Goal: Task Accomplishment & Management: Complete application form

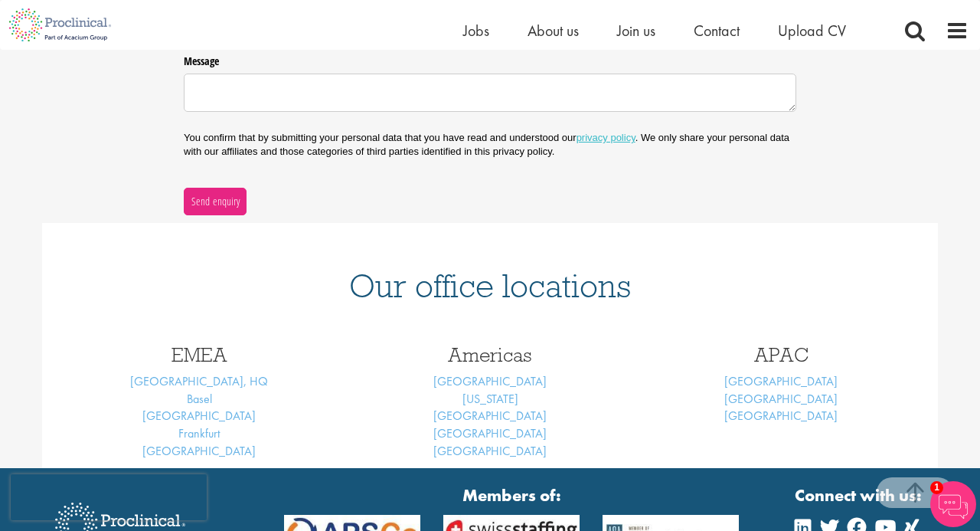
scroll to position [479, 0]
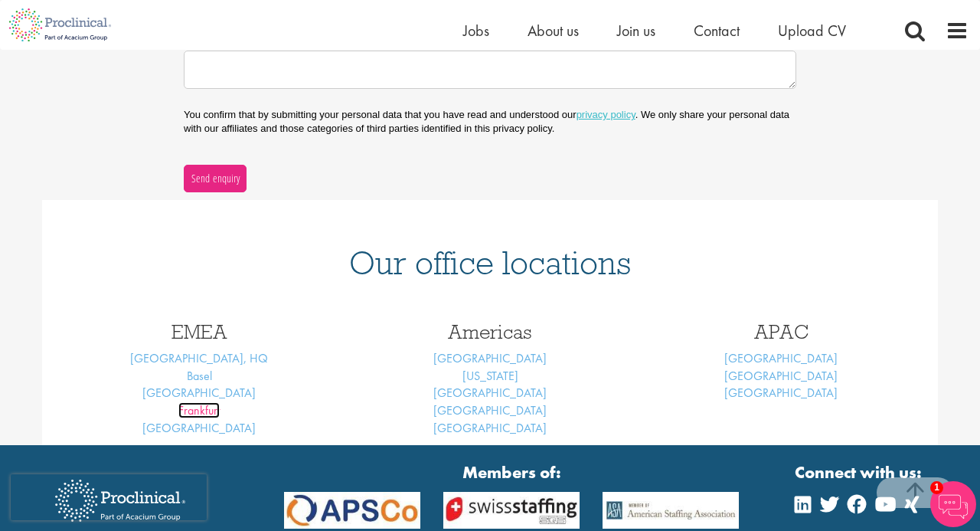
click at [191, 407] on link "Frankfurt" at bounding box center [198, 410] width 41 height 16
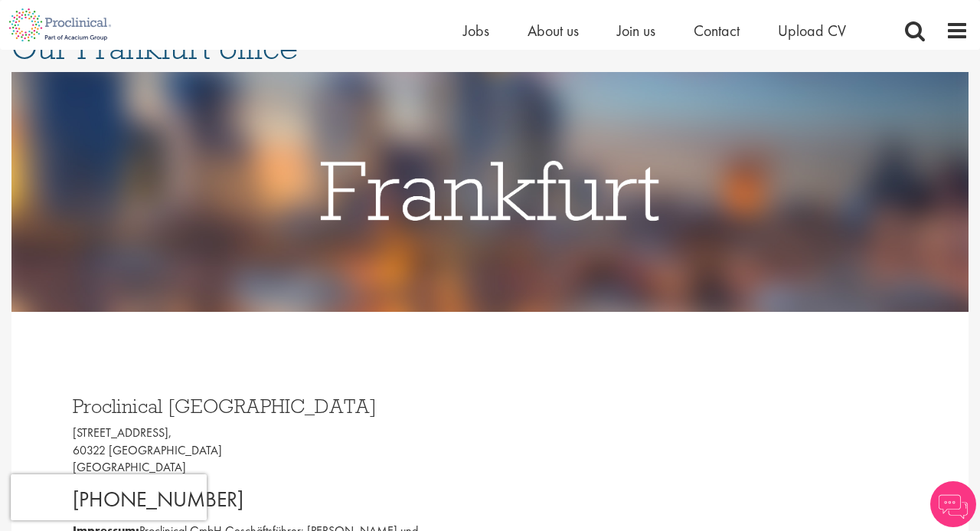
scroll to position [133, 0]
click at [546, 33] on span "About us" at bounding box center [552, 31] width 51 height 20
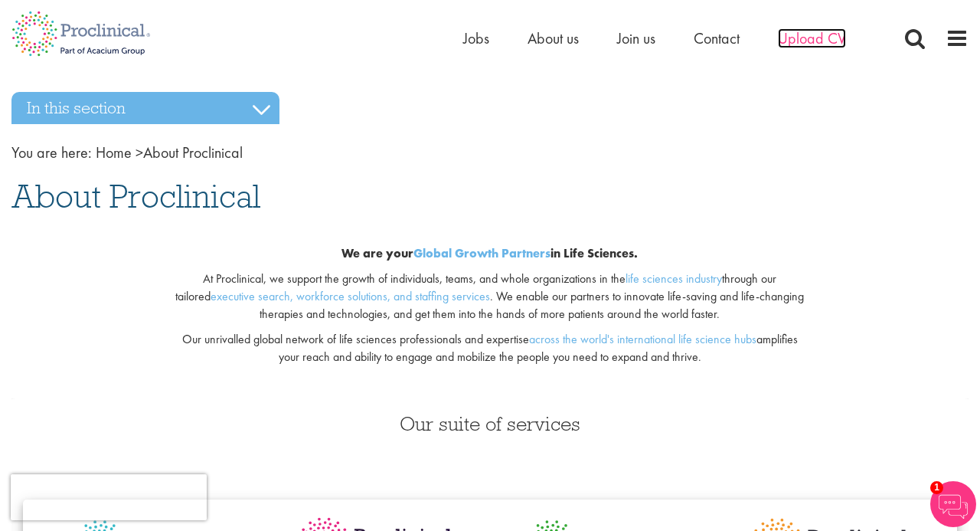
click at [812, 37] on span "Upload CV" at bounding box center [812, 38] width 68 height 20
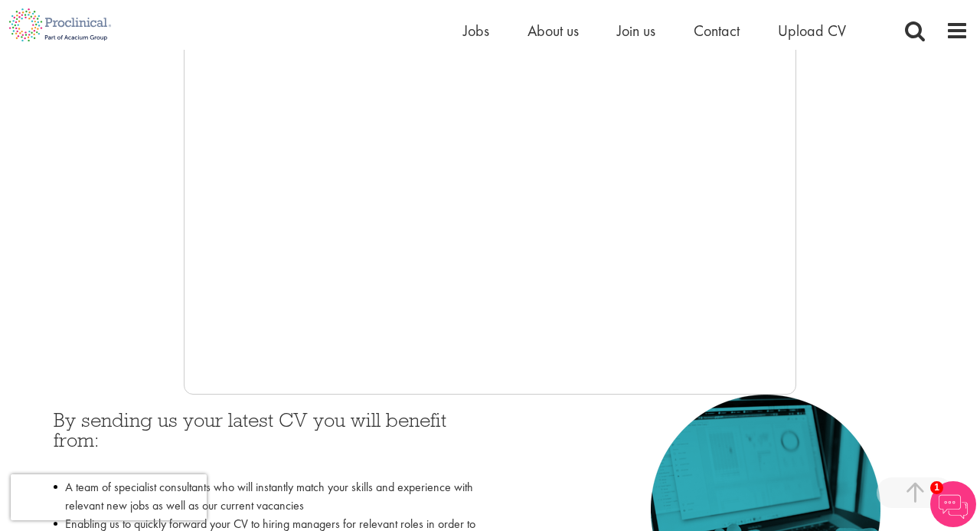
scroll to position [381, 0]
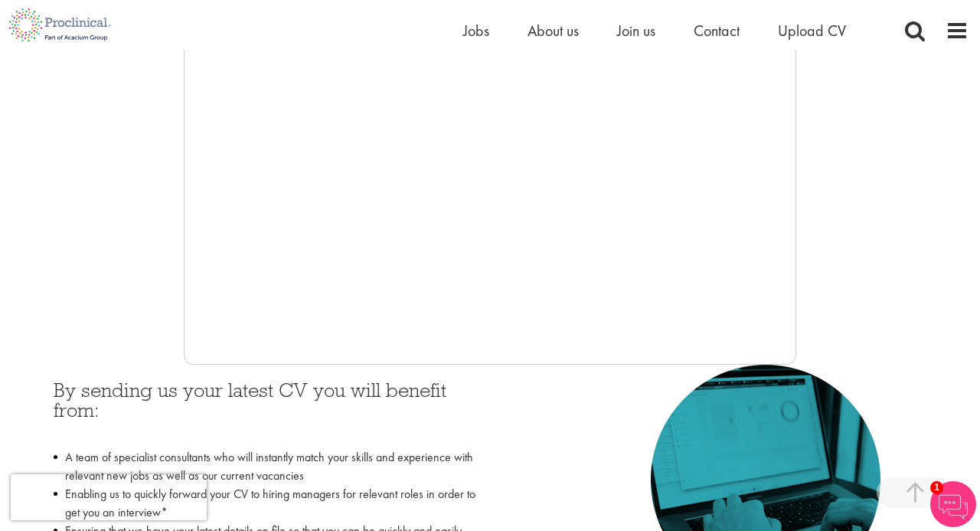
scroll to position [415, 0]
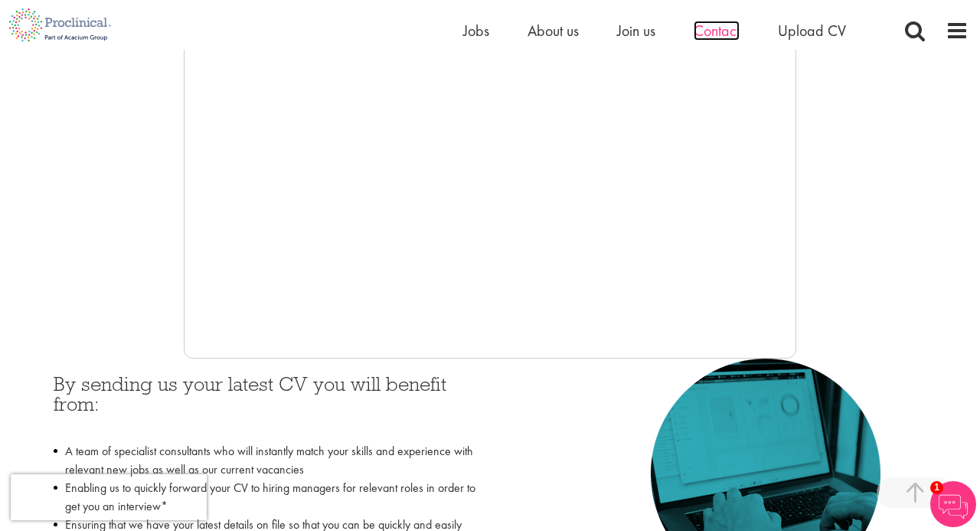
click at [713, 31] on span "Contact" at bounding box center [717, 31] width 46 height 20
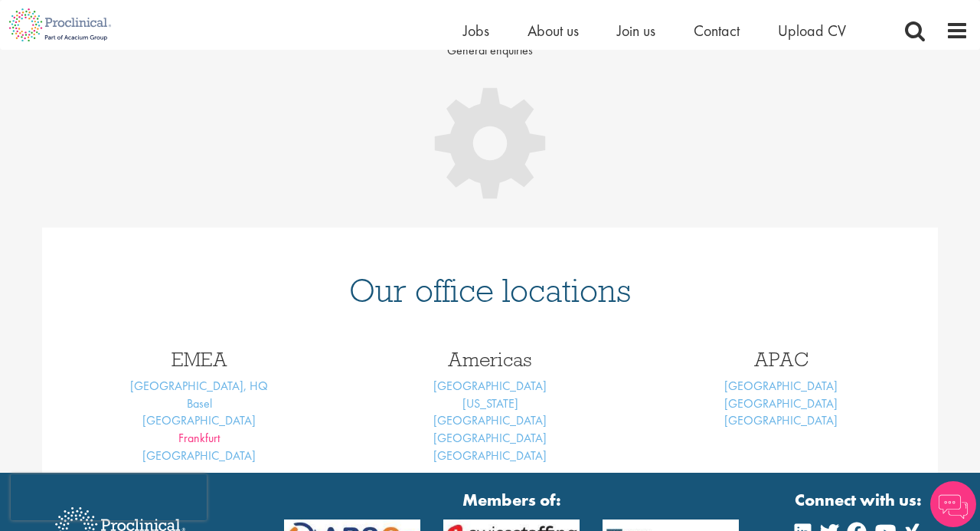
scroll to position [178, 0]
click at [197, 431] on link "Frankfurt" at bounding box center [198, 437] width 41 height 16
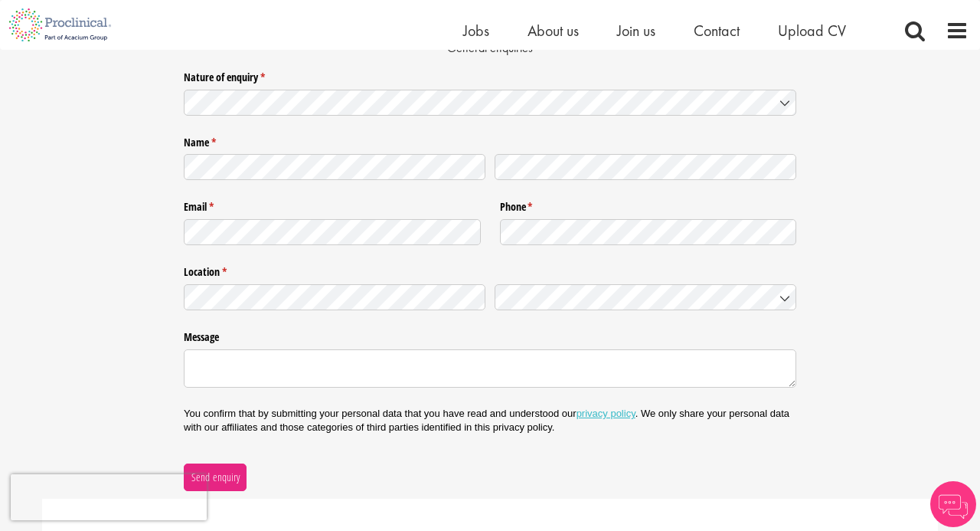
scroll to position [170, 0]
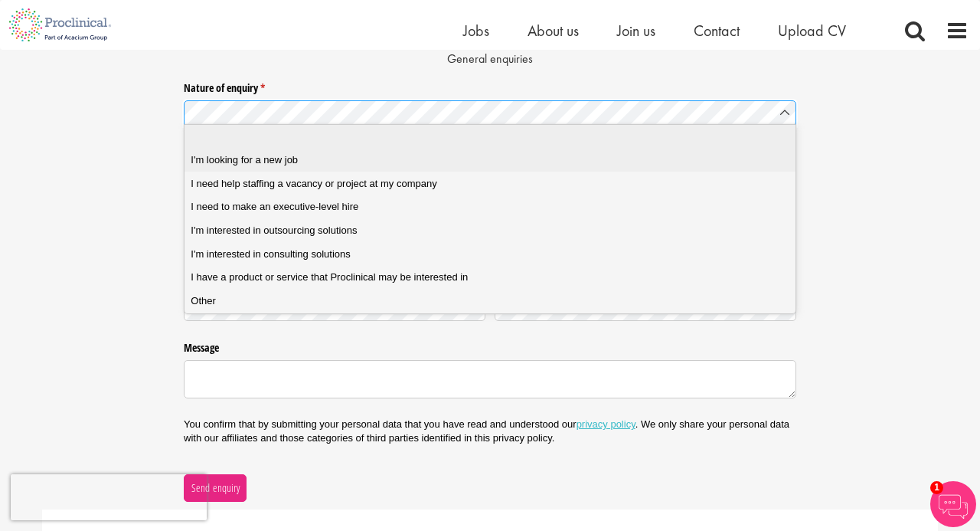
click at [396, 168] on job "I'm looking for a new job" at bounding box center [490, 161] width 611 height 24
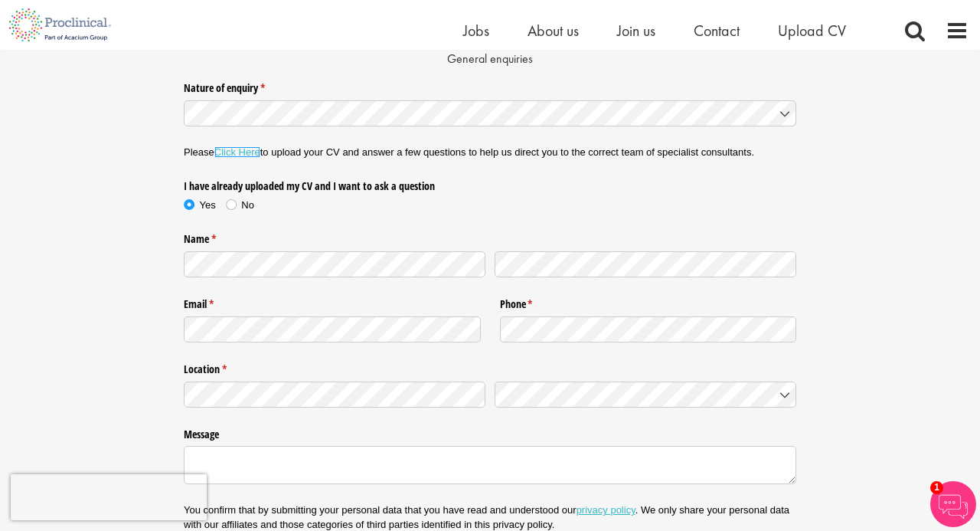
click at [236, 150] on link "Click Here" at bounding box center [237, 151] width 46 height 11
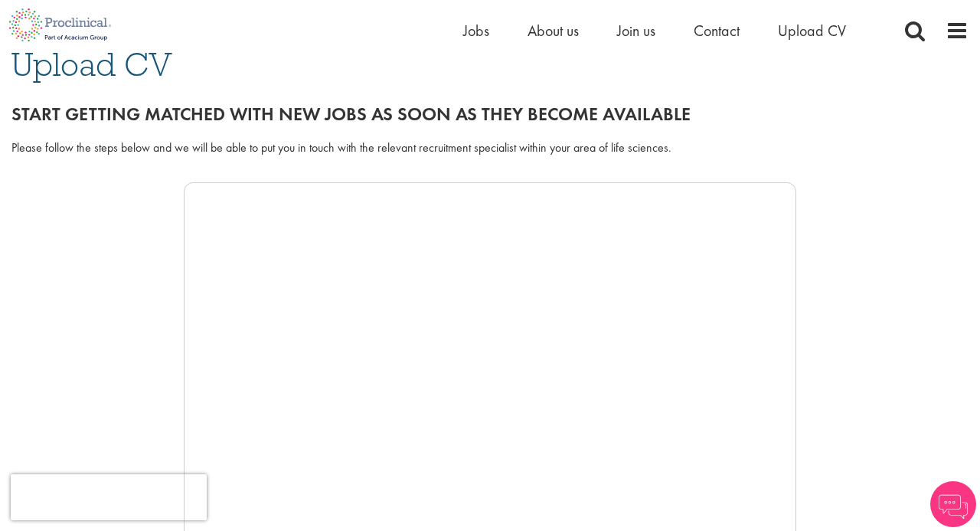
scroll to position [136, 0]
